Goal: Navigation & Orientation: Understand site structure

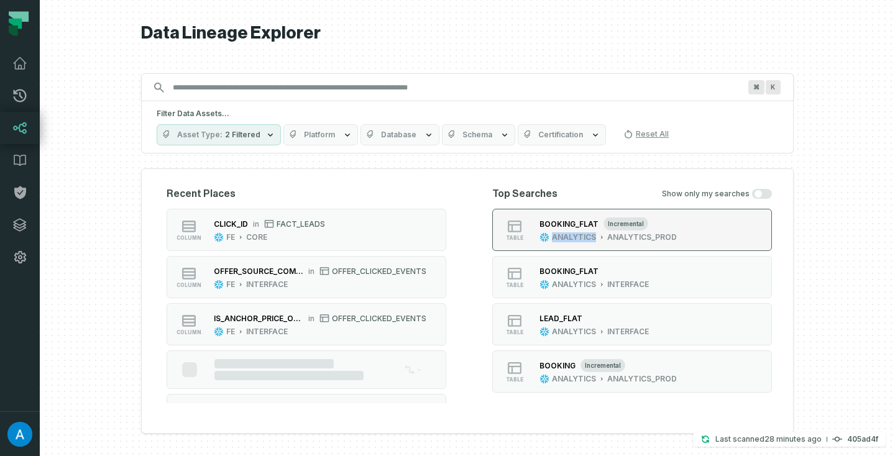
click at [565, 218] on div "BOOKING_FLAT incremental" at bounding box center [608, 224] width 137 height 12
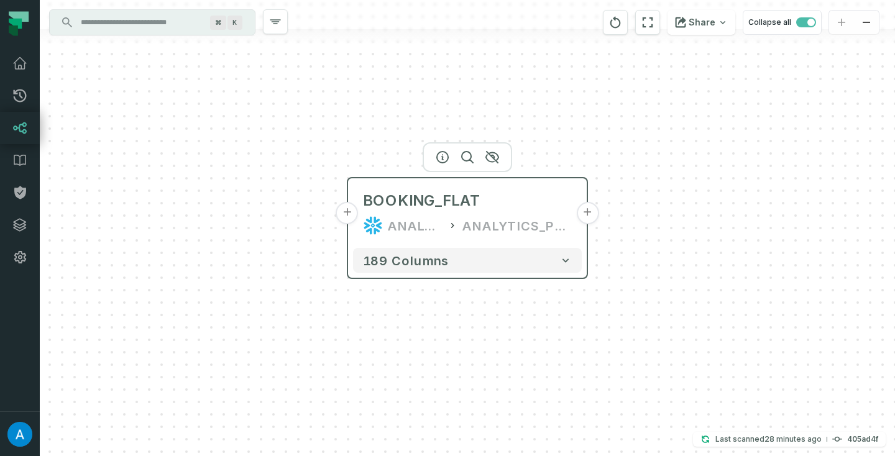
click at [352, 215] on button "+" at bounding box center [347, 213] width 22 height 22
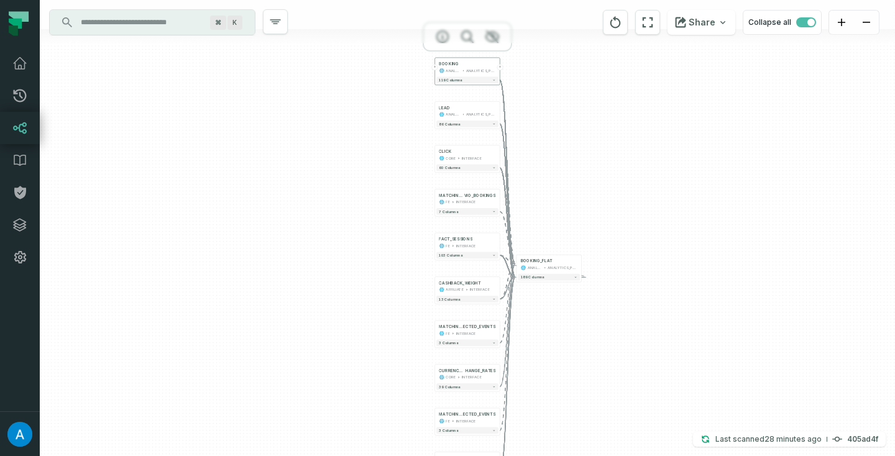
click at [438, 70] on div "BOOKING ANALYTICS ANALYTICS_PROD" at bounding box center [467, 67] width 62 height 16
click at [435, 68] on button "+" at bounding box center [435, 67] width 6 height 6
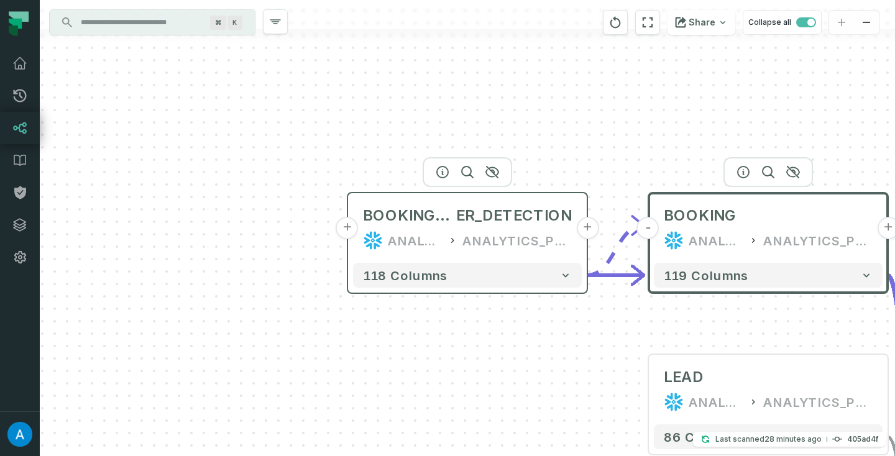
click at [402, 232] on div "ANALYTICS" at bounding box center [415, 241] width 55 height 20
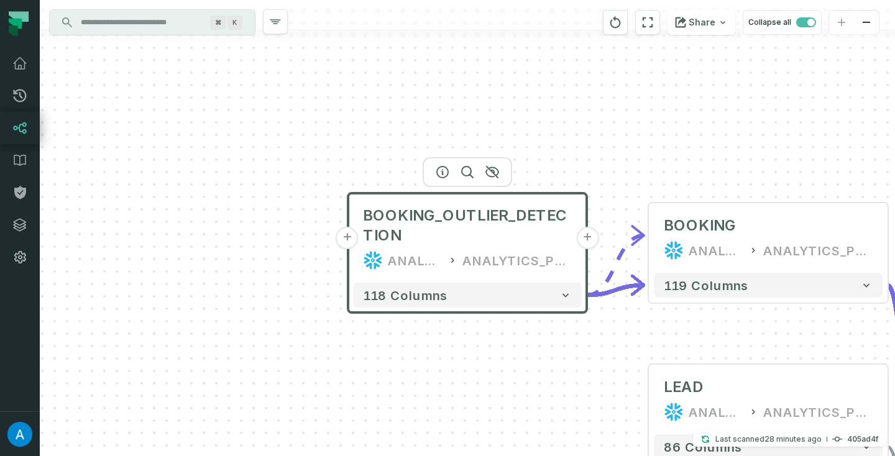
click at [351, 241] on button "+" at bounding box center [347, 238] width 22 height 22
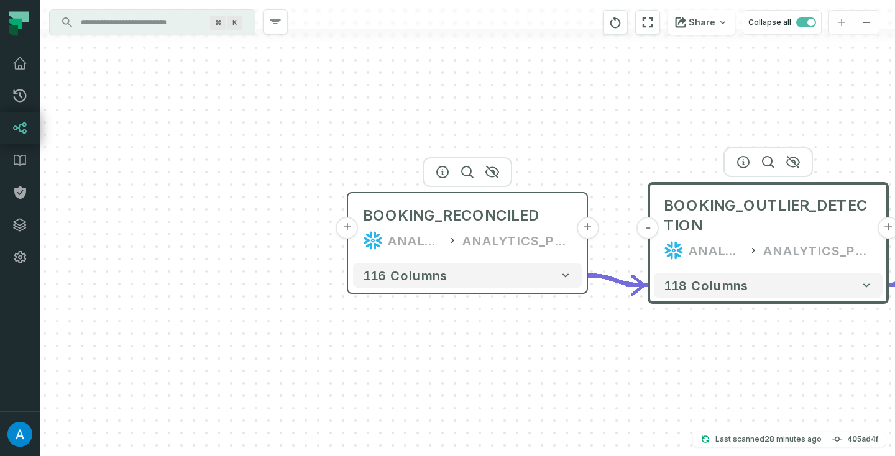
click at [350, 229] on button "+" at bounding box center [347, 228] width 22 height 22
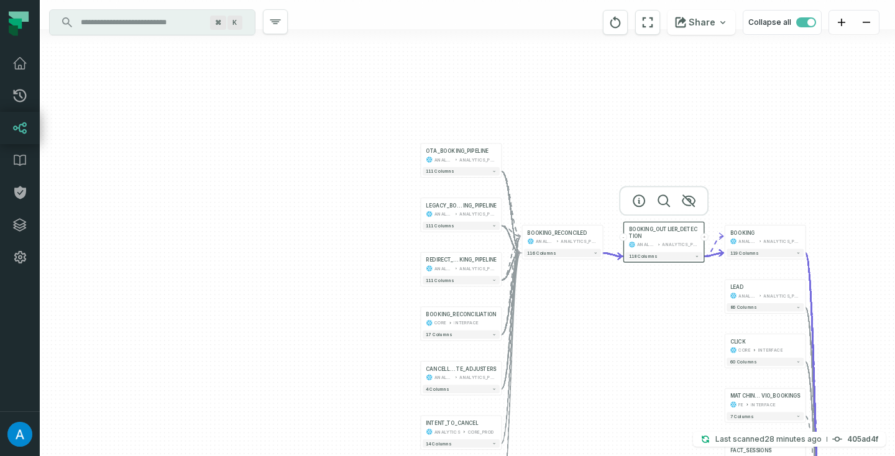
drag, startPoint x: 528, startPoint y: 320, endPoint x: 531, endPoint y: 372, distance: 52.9
click at [531, 372] on div "+ OTA_BOOKING_PIPELINE ANALYTICS ANALYTICS_PROD - 111 columns + LEGACY_BOOK ING…" at bounding box center [467, 228] width 855 height 456
click at [421, 211] on button "+" at bounding box center [420, 209] width 7 height 7
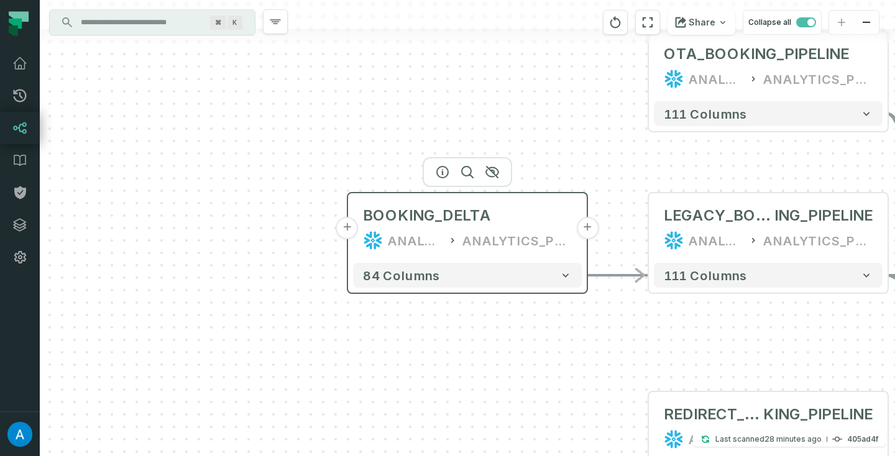
click at [347, 231] on button "+" at bounding box center [347, 228] width 22 height 22
